Goal: Task Accomplishment & Management: Use online tool/utility

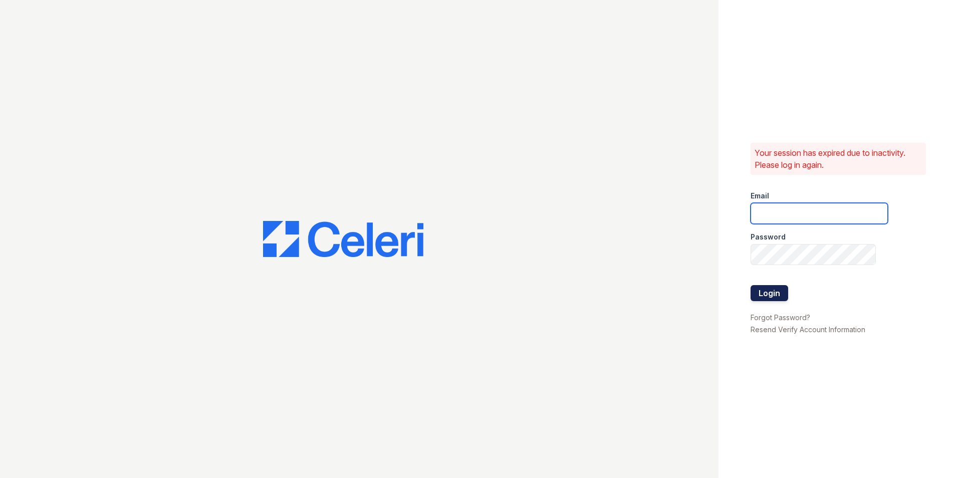
type input "[EMAIL_ADDRESS][PERSON_NAME][DOMAIN_NAME]"
click at [774, 289] on button "Login" at bounding box center [769, 293] width 38 height 16
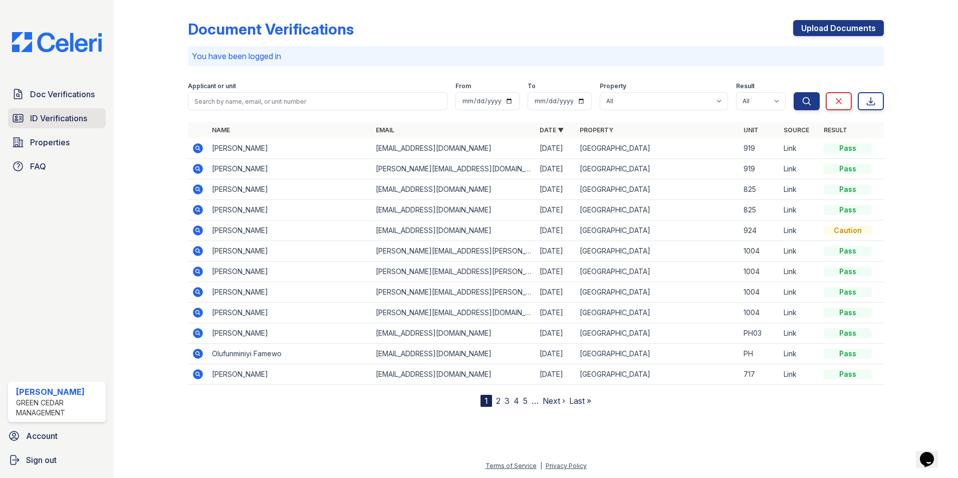
click at [71, 119] on span "ID Verifications" at bounding box center [58, 118] width 57 height 12
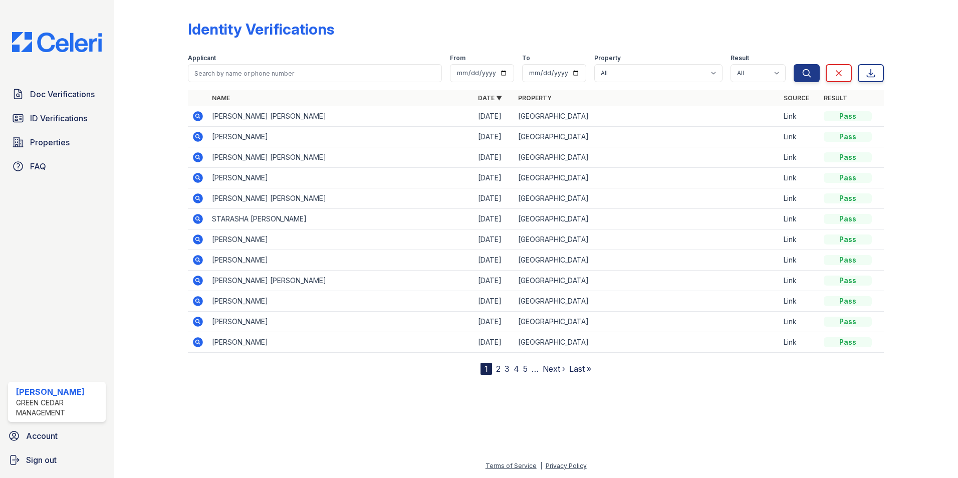
click at [497, 370] on link "2" at bounding box center [498, 369] width 5 height 10
click at [503, 368] on link "1" at bounding box center [504, 369] width 4 height 10
click at [71, 95] on span "Doc Verifications" at bounding box center [62, 94] width 65 height 12
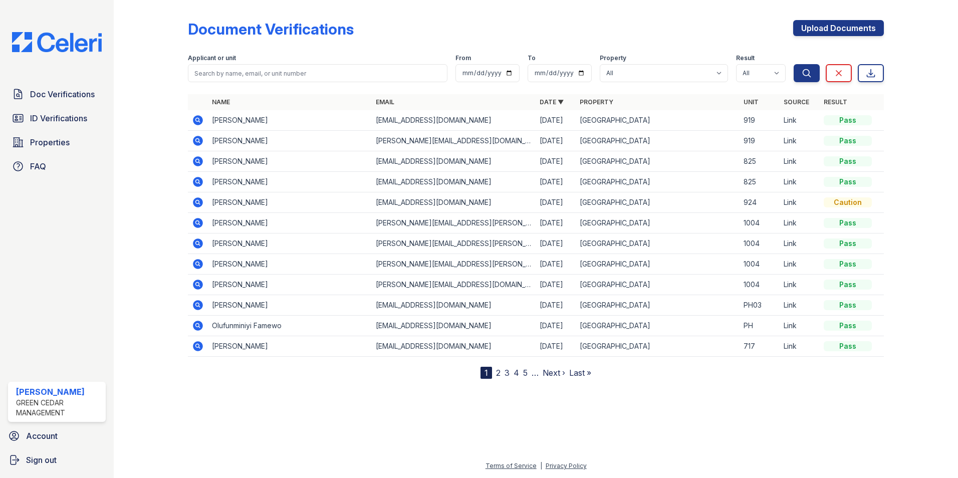
click at [195, 202] on icon at bounding box center [198, 202] width 12 height 12
